Goal: Transaction & Acquisition: Purchase product/service

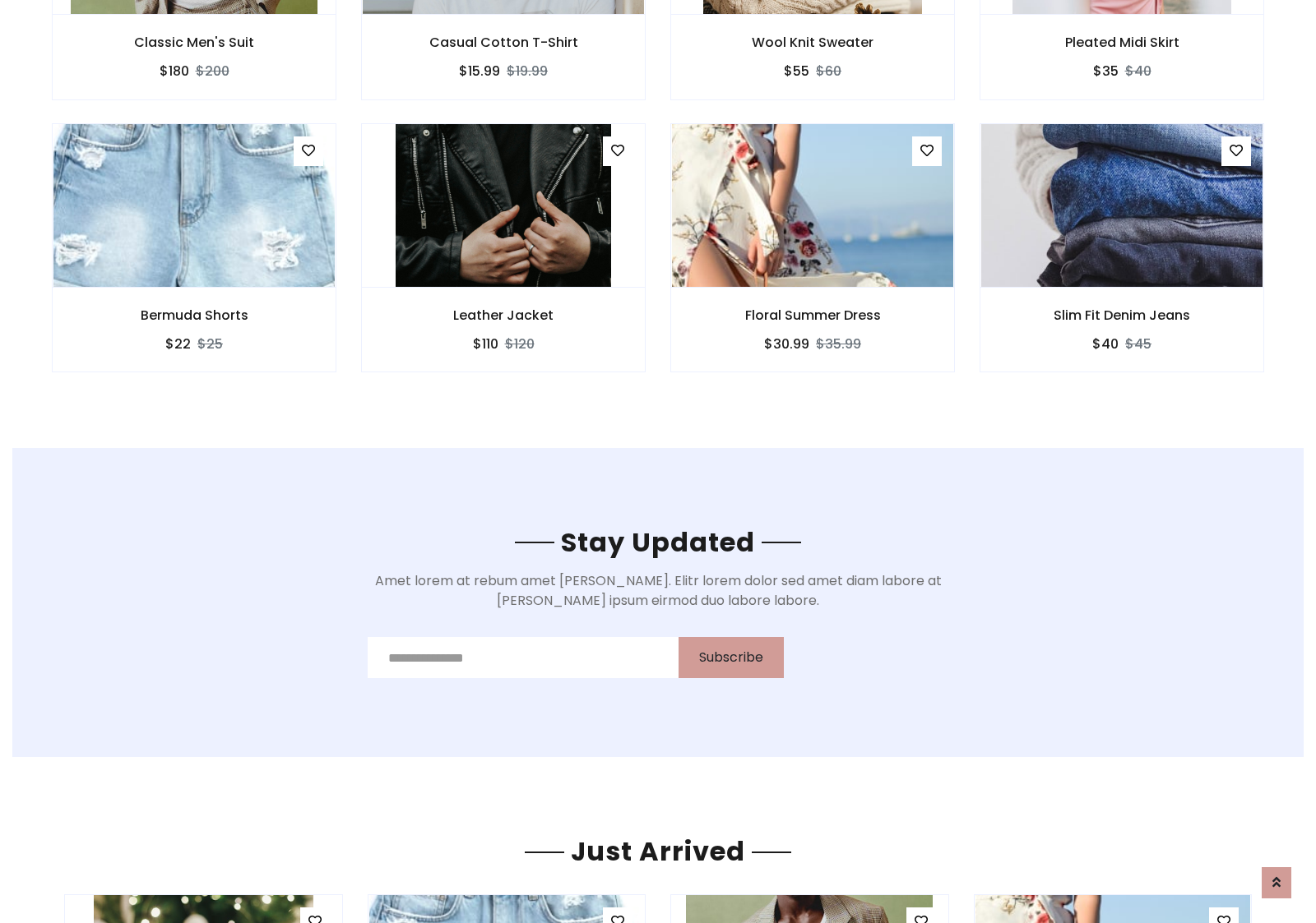
scroll to position [2476, 0]
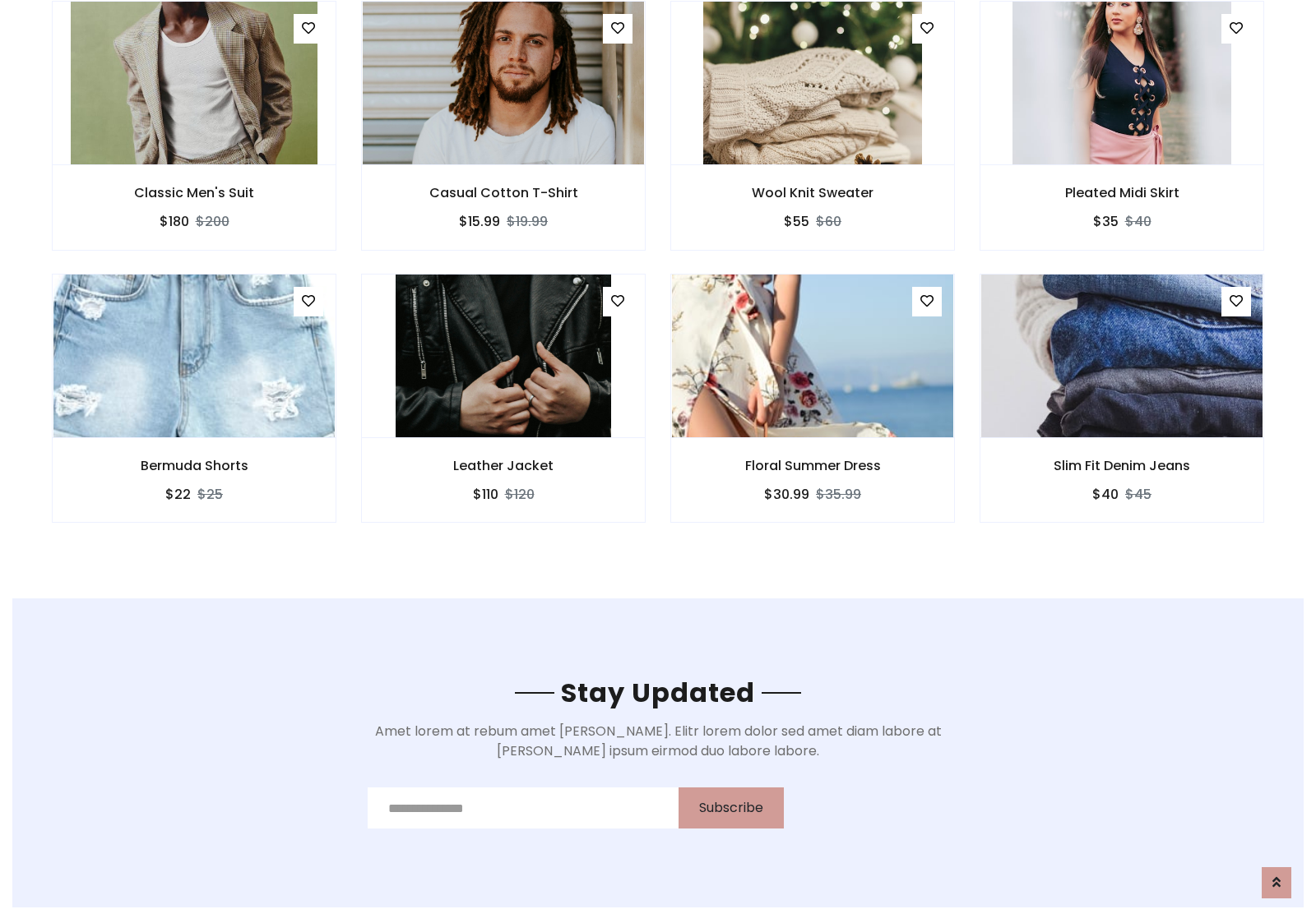
click at [658, 279] on div "Floral Summer Dress $30.99 $35.99" at bounding box center [812, 409] width 309 height 272
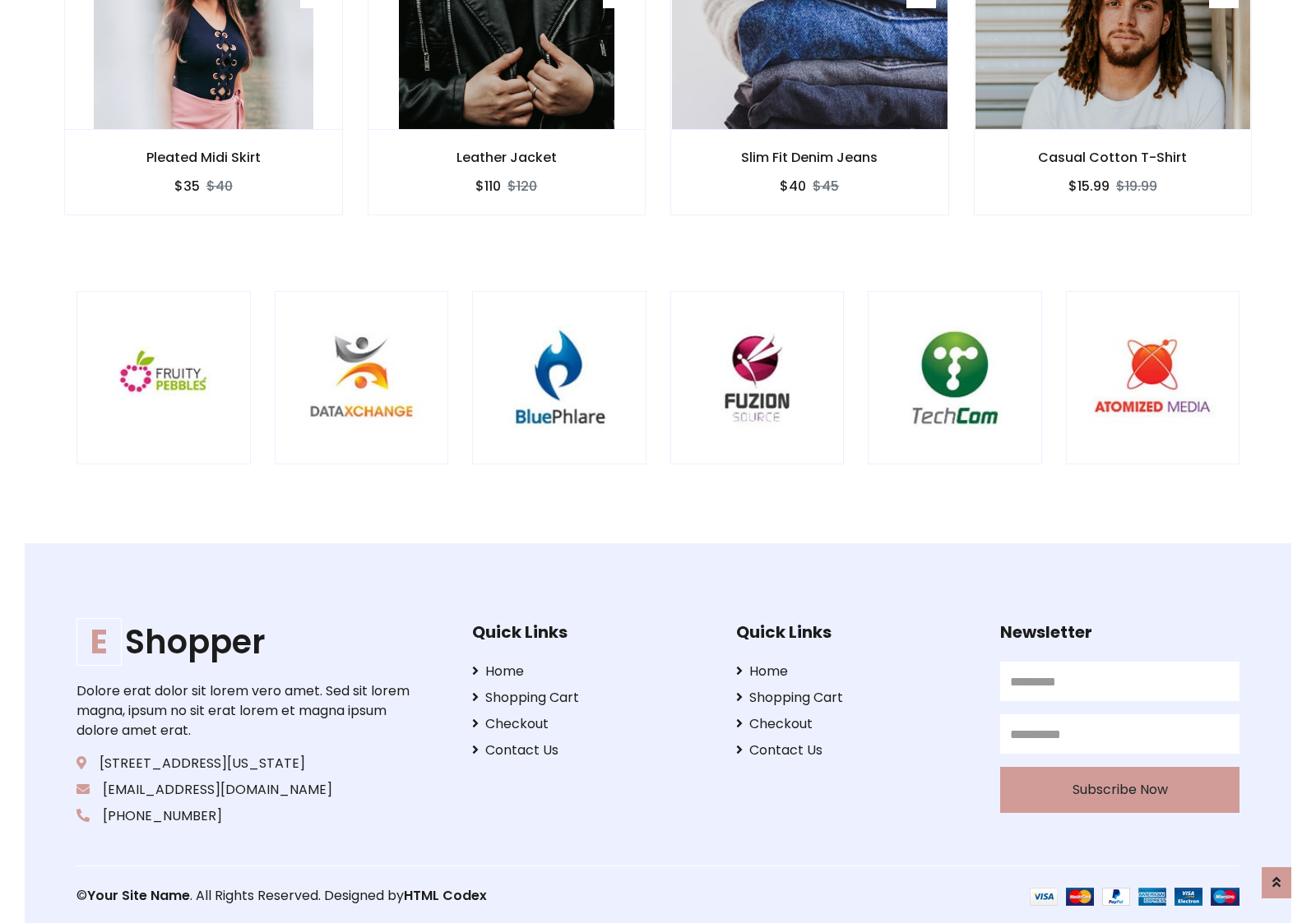
scroll to position [3130, 0]
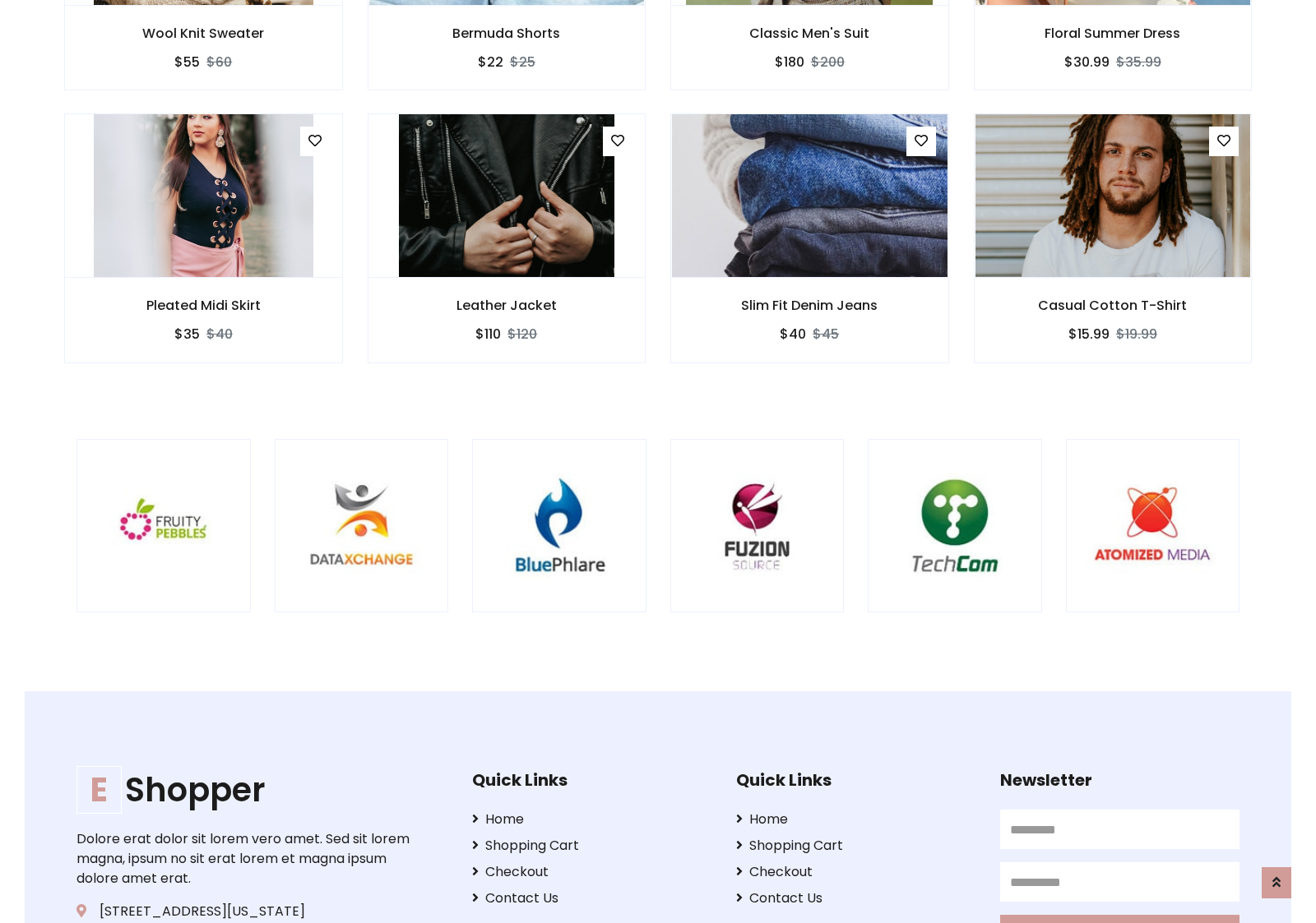
click at [658, 461] on div at bounding box center [868, 527] width 3956 height 175
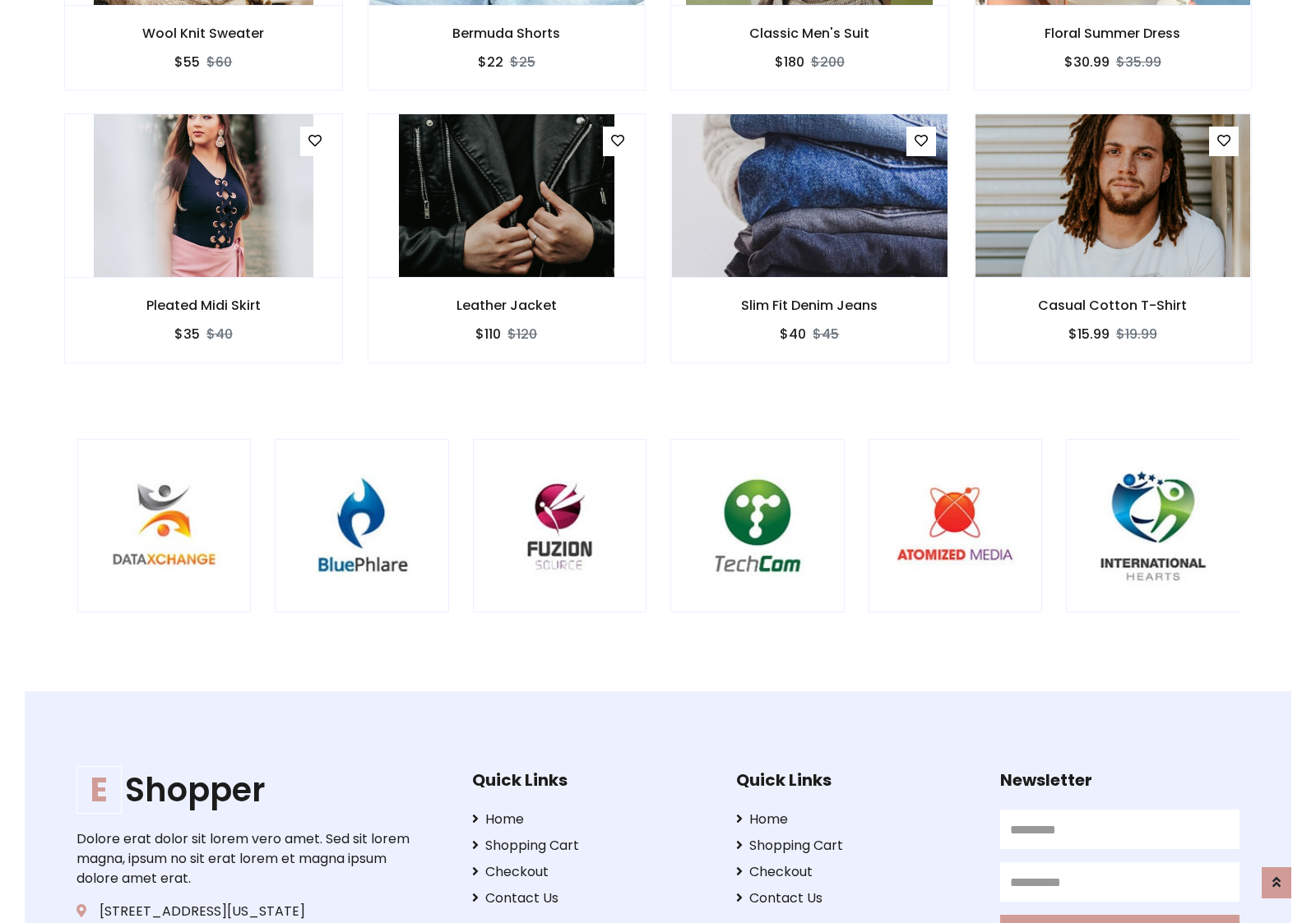
click at [658, 461] on div at bounding box center [669, 527] width 3956 height 175
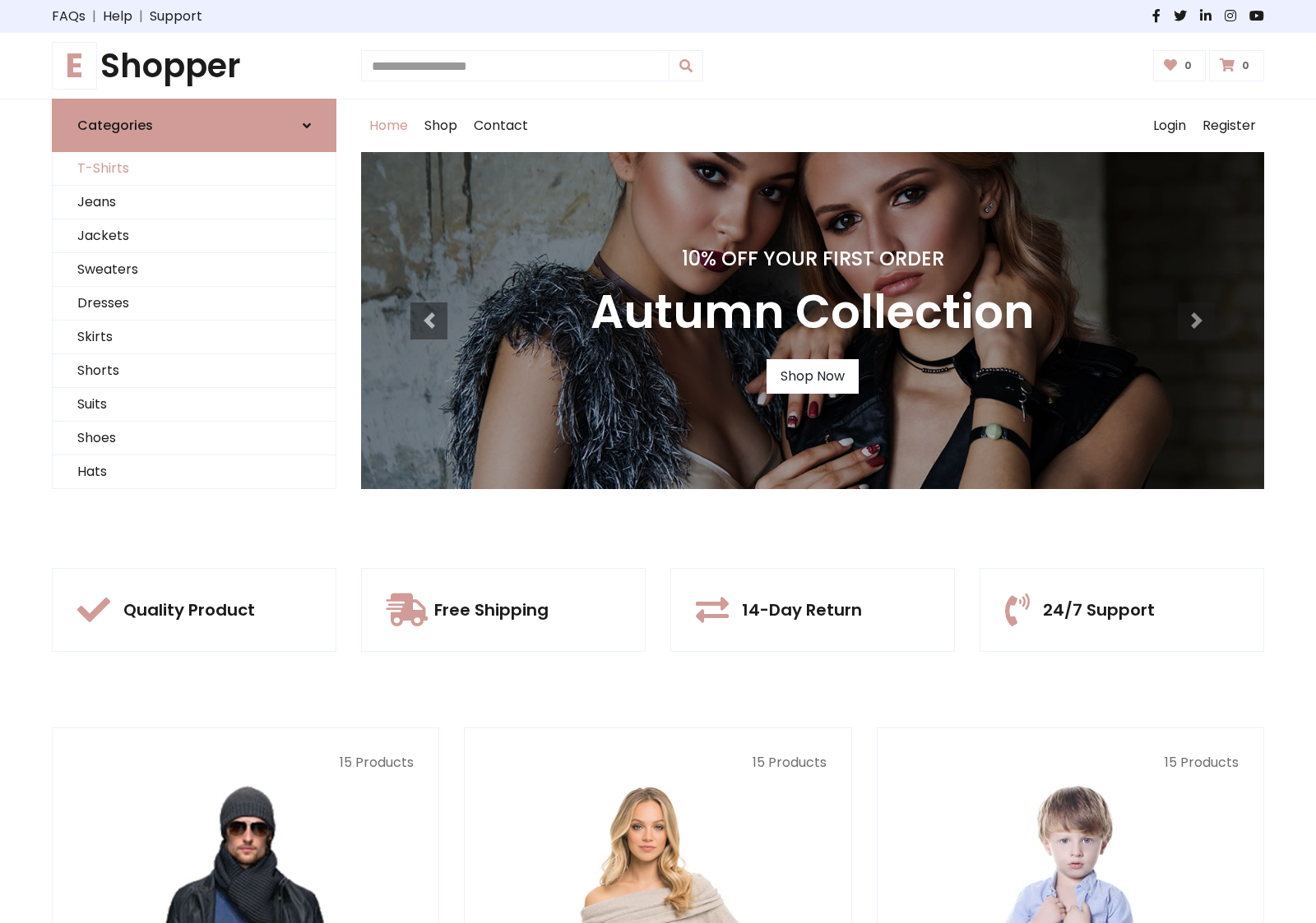
click at [194, 169] on link "T-Shirts" at bounding box center [194, 169] width 283 height 33
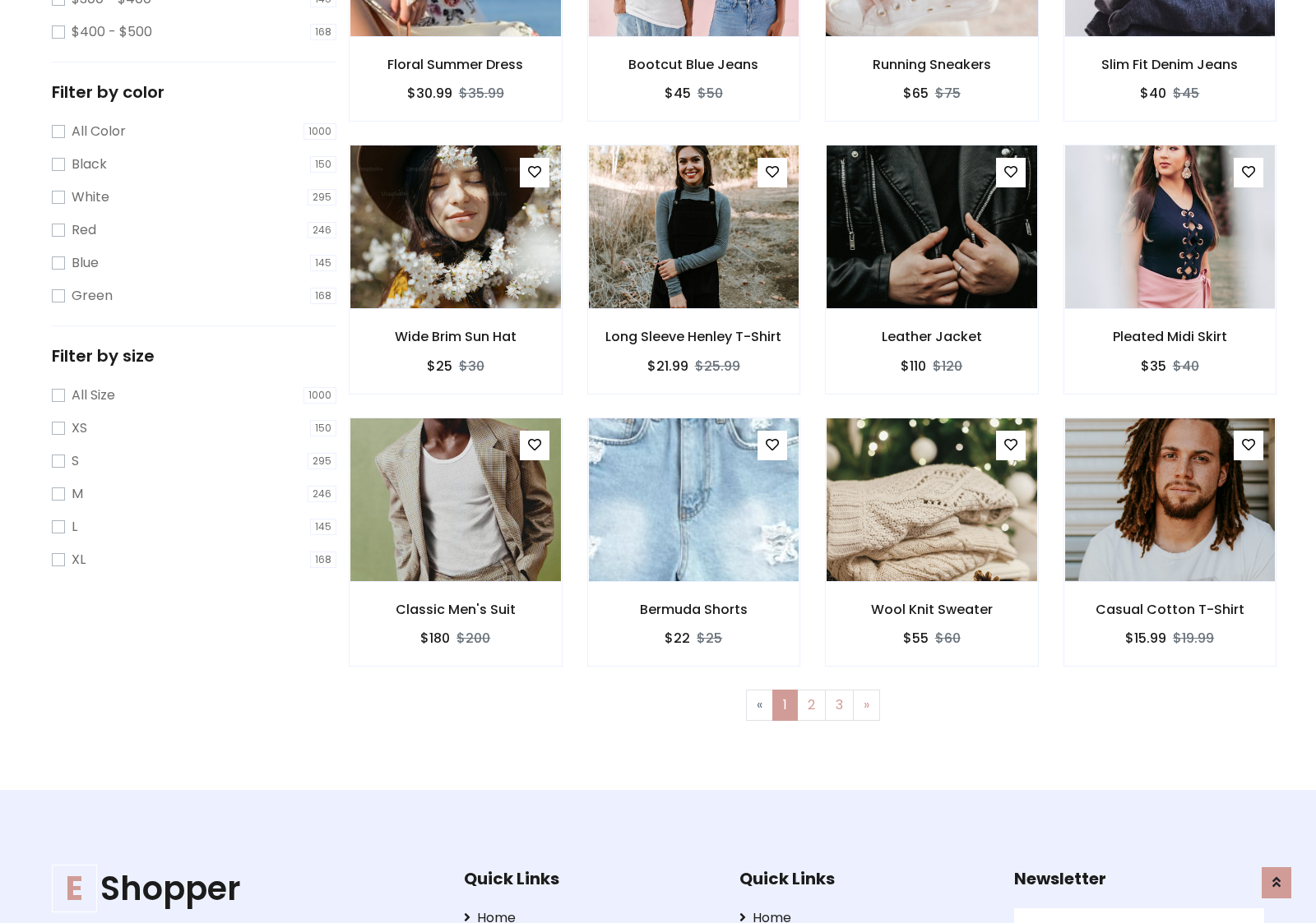
scroll to position [449, 0]
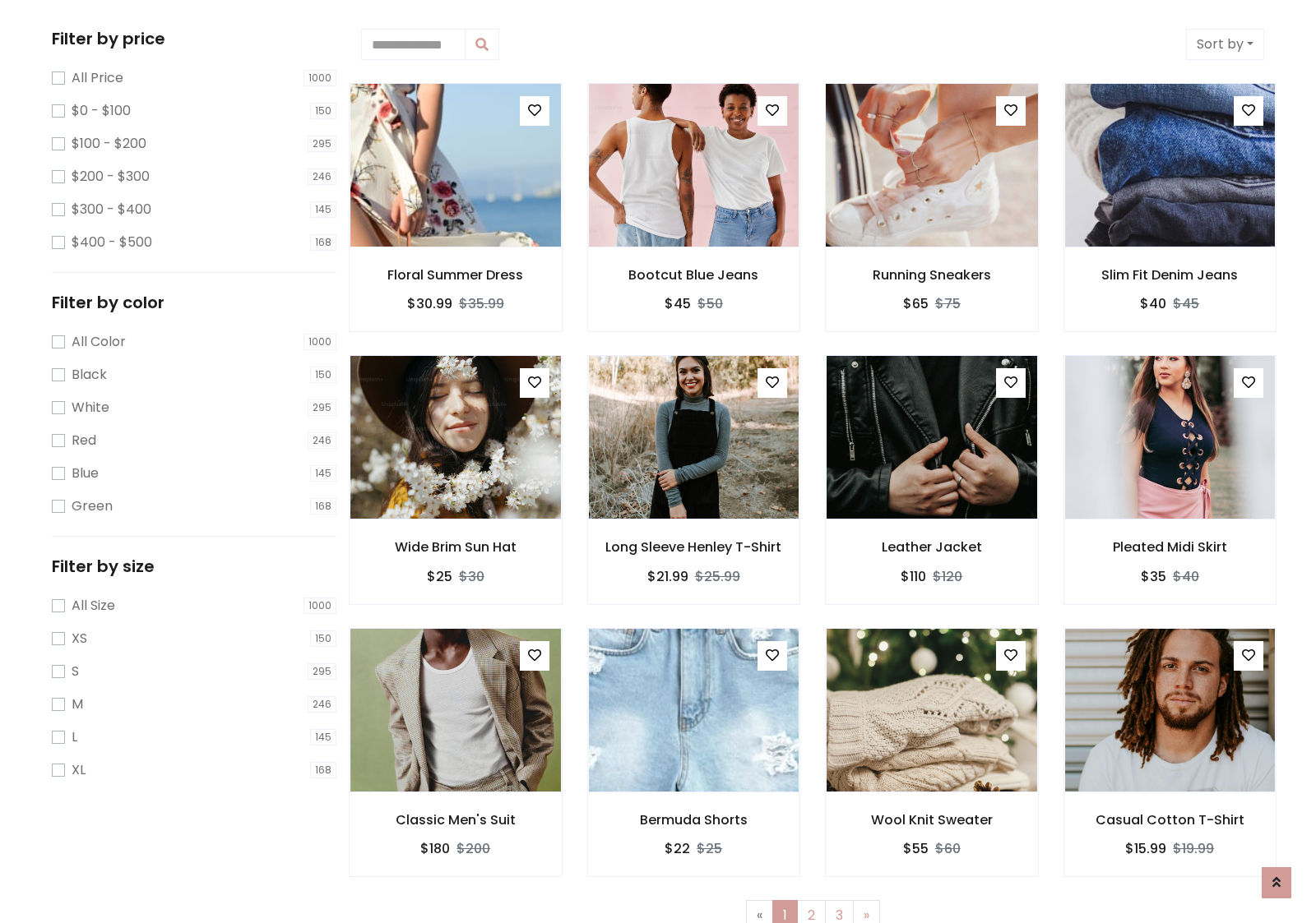
click at [931, 165] on img at bounding box center [930, 165] width 252 height 394
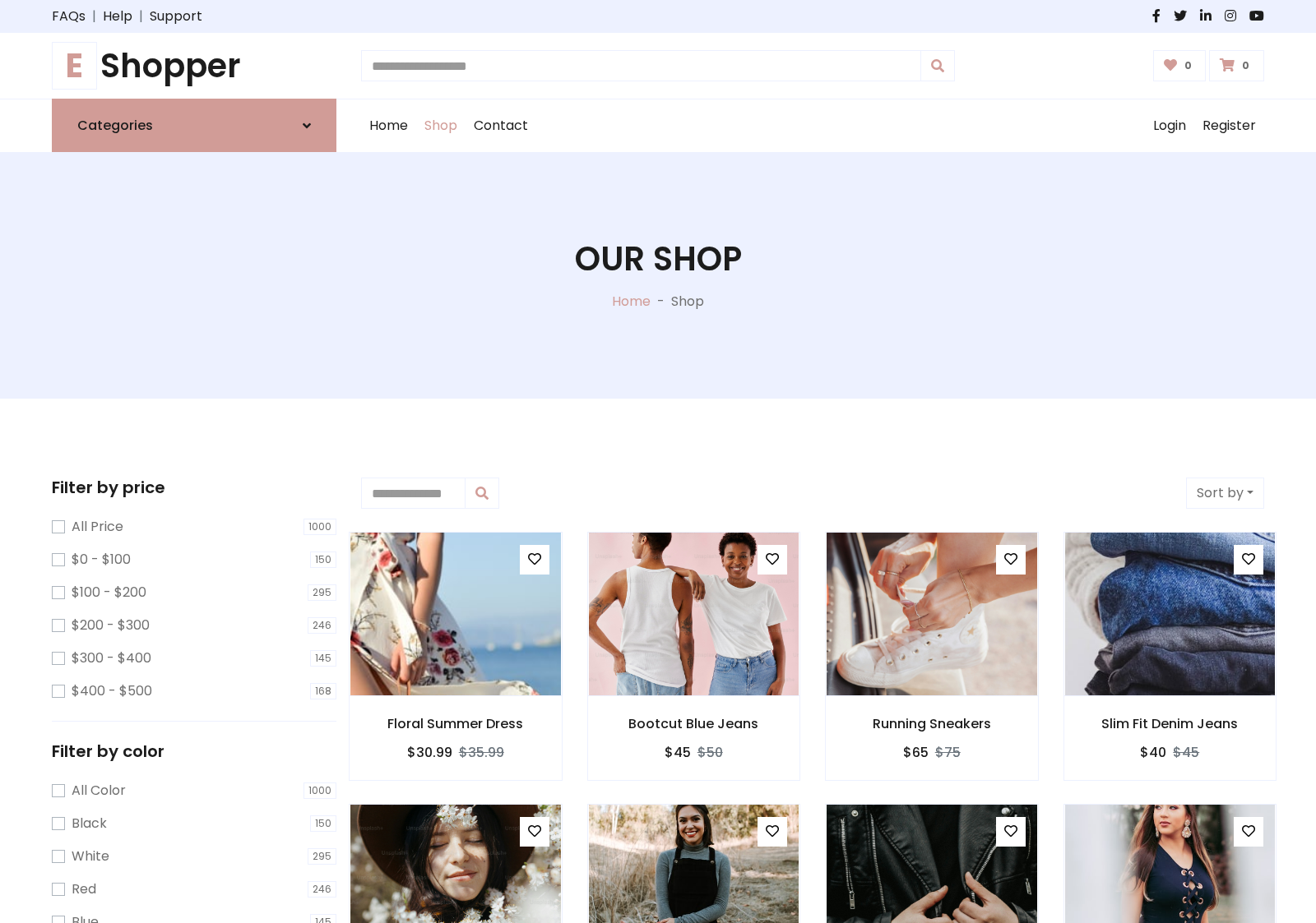
click at [194, 66] on h1 "E Shopper" at bounding box center [194, 66] width 285 height 39
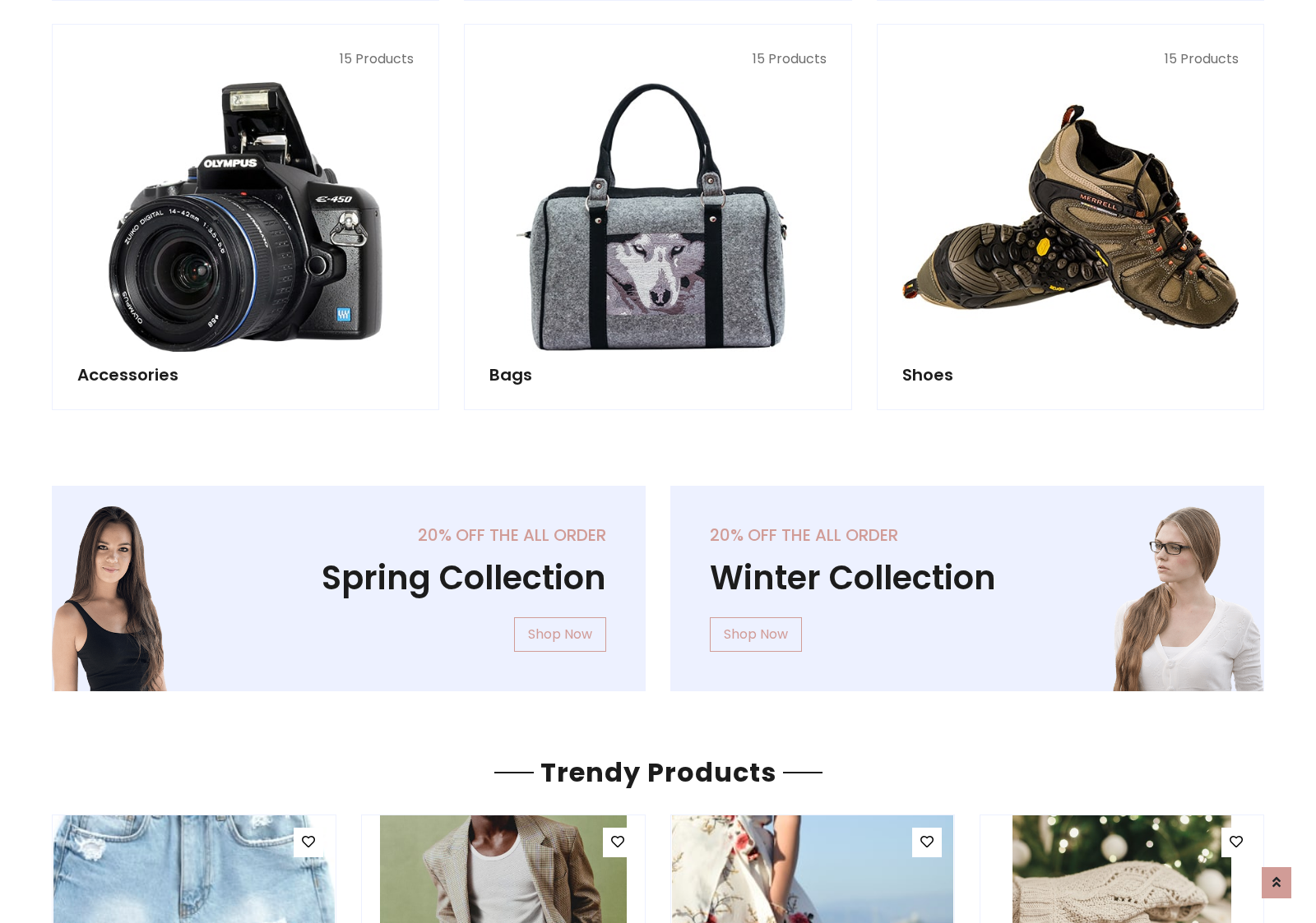
scroll to position [1597, 0]
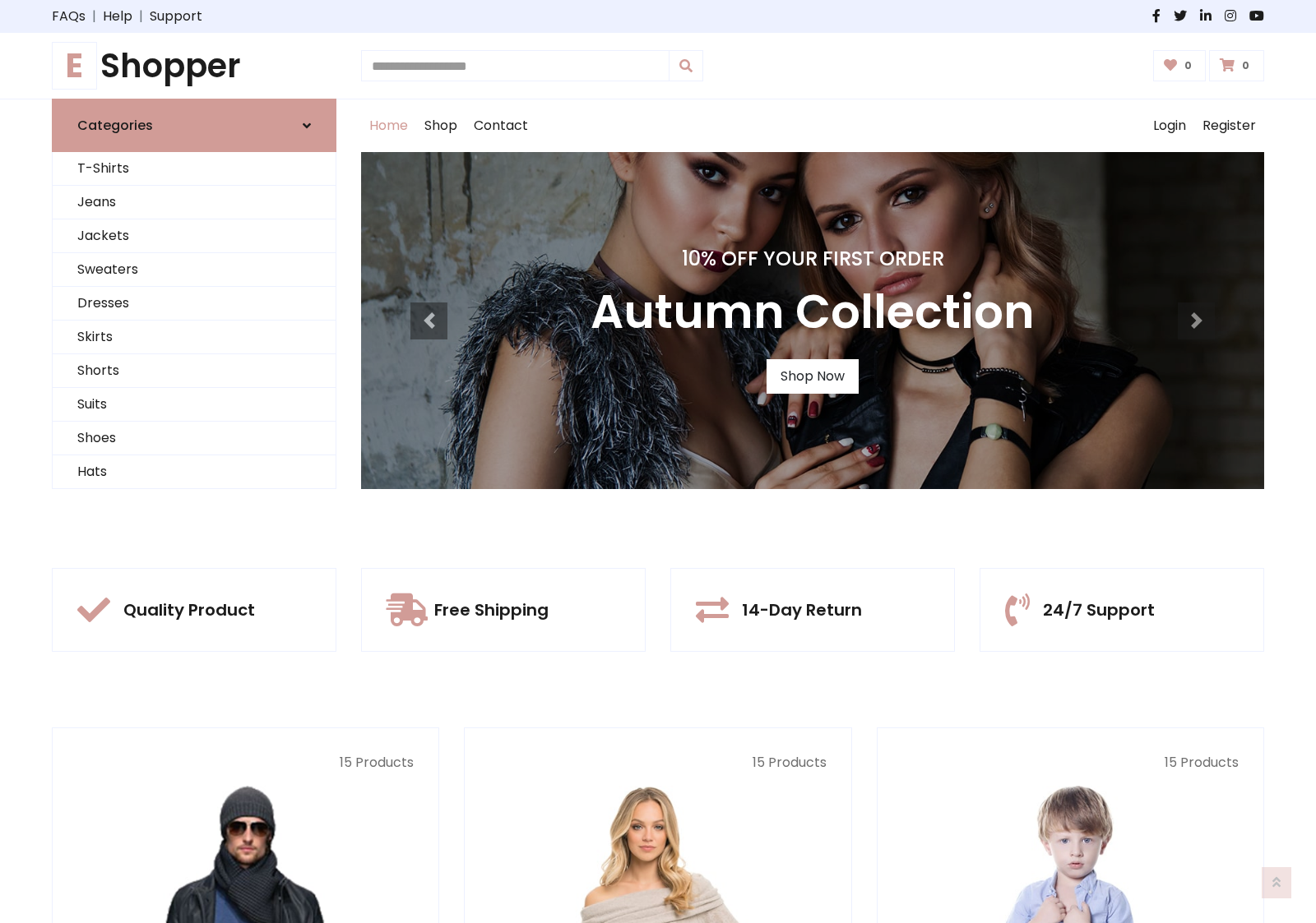
scroll to position [539, 0]
